Goal: Transaction & Acquisition: Obtain resource

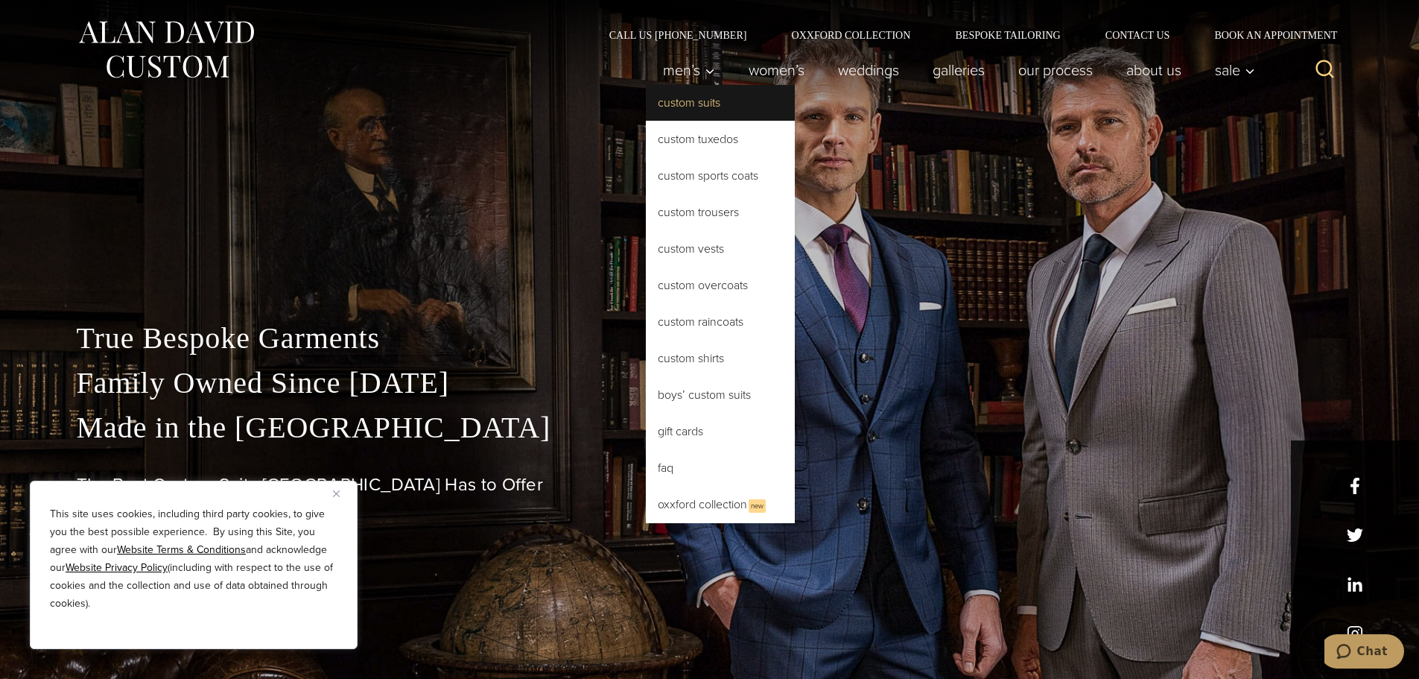
click at [682, 109] on link "Custom Suits" at bounding box center [720, 103] width 149 height 36
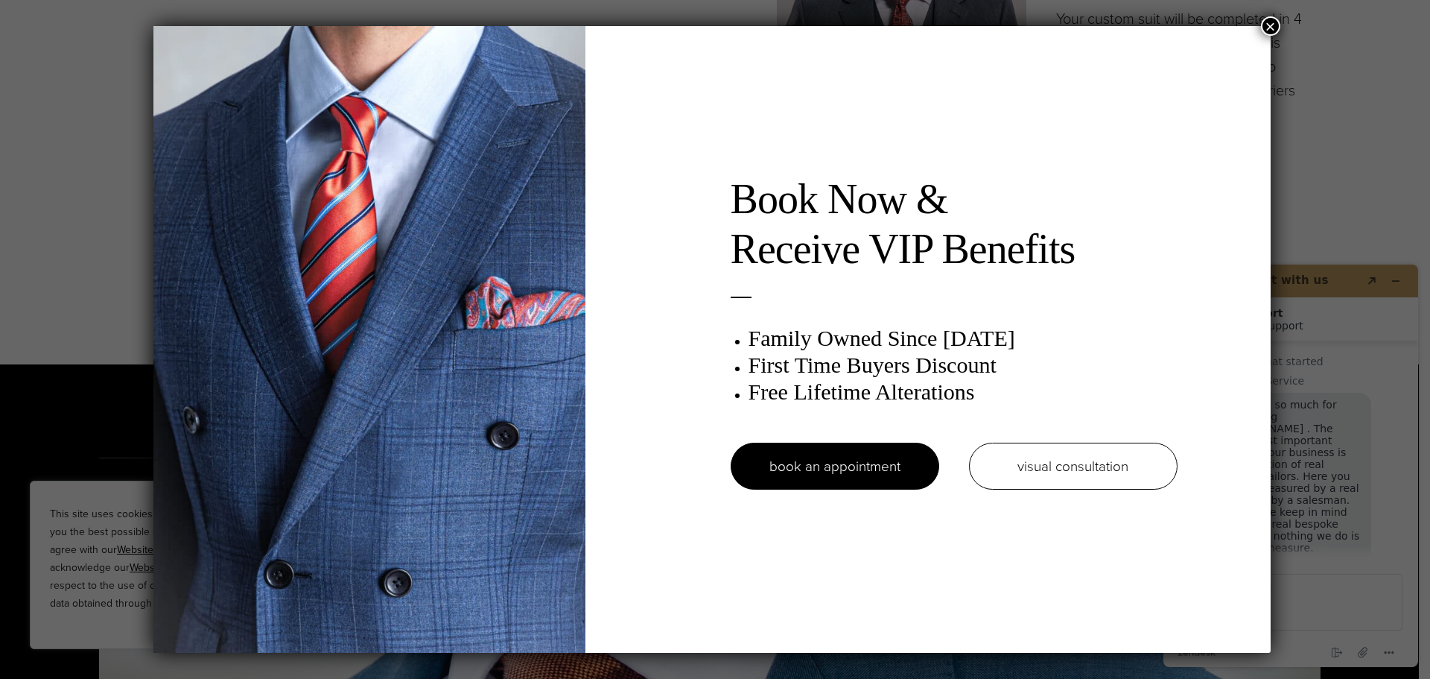
click at [1266, 21] on button "×" at bounding box center [1270, 25] width 19 height 19
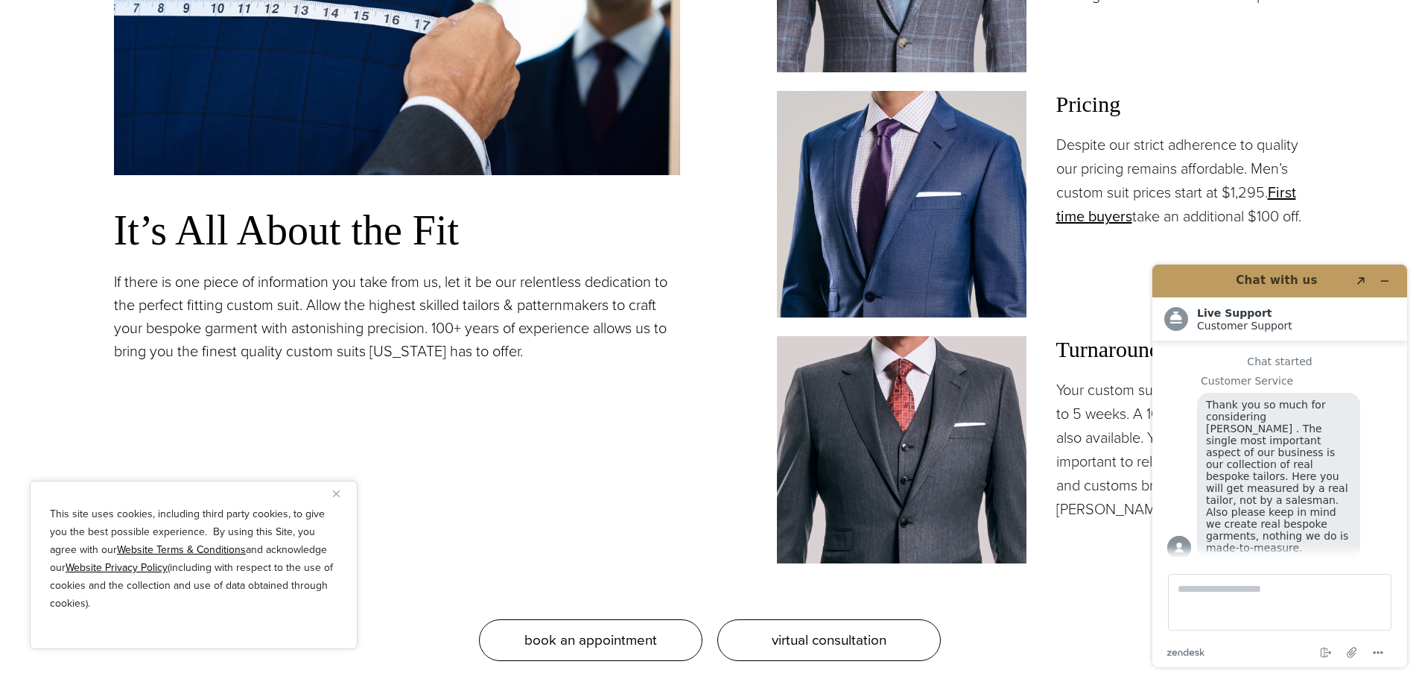
scroll to position [1341, 0]
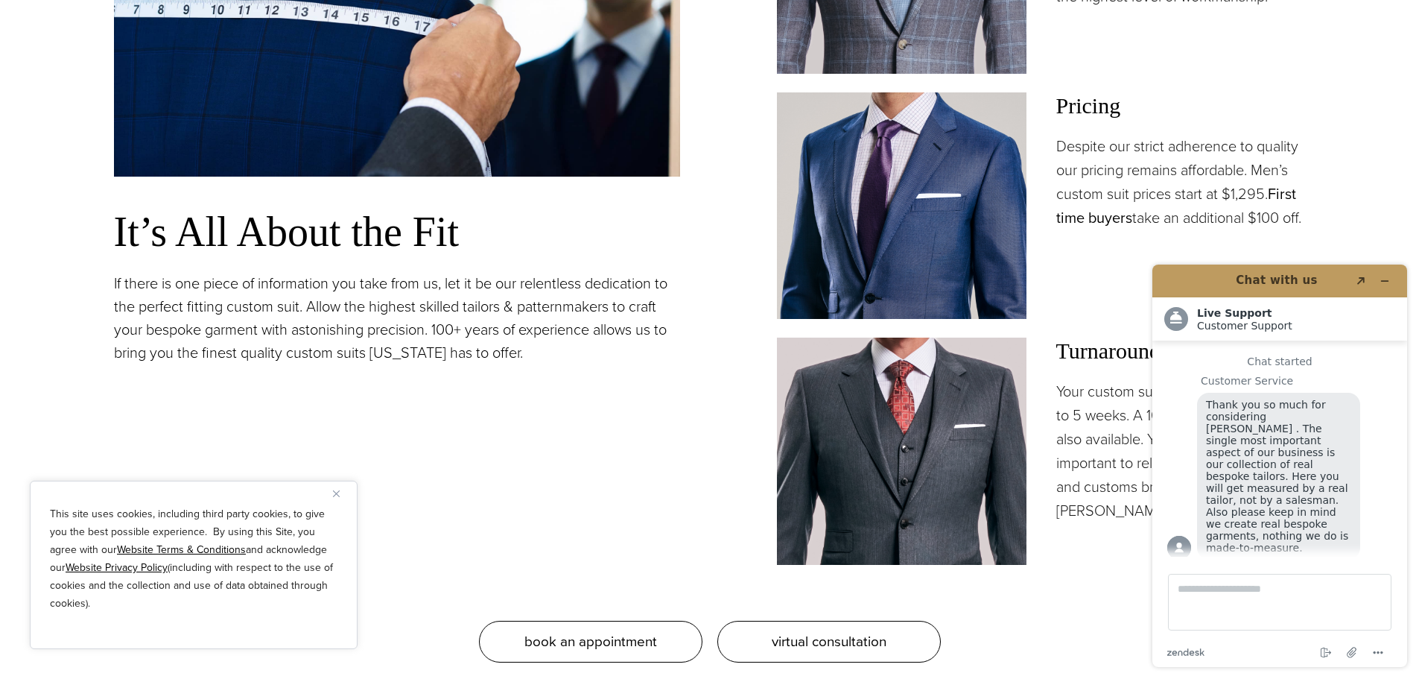
click at [1108, 216] on link "First time buyers" at bounding box center [1176, 206] width 240 height 46
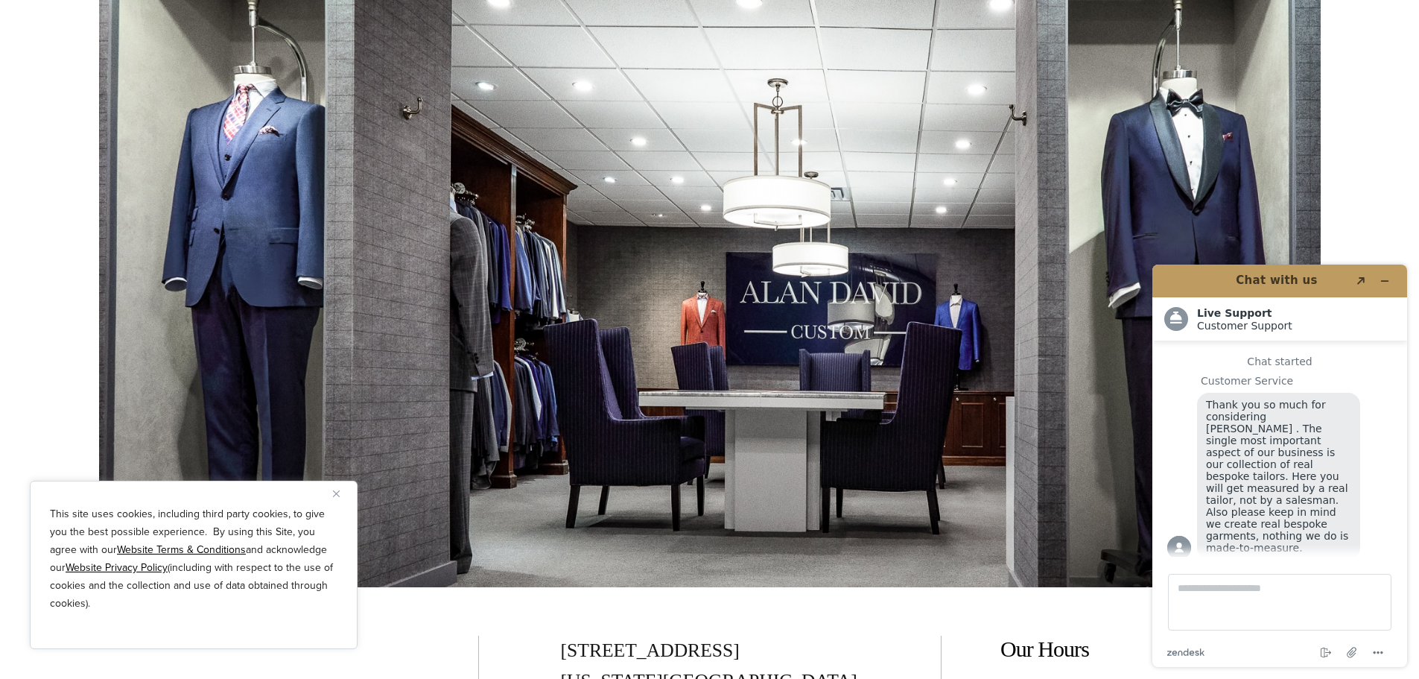
scroll to position [2831, 0]
